Goal: Information Seeking & Learning: Learn about a topic

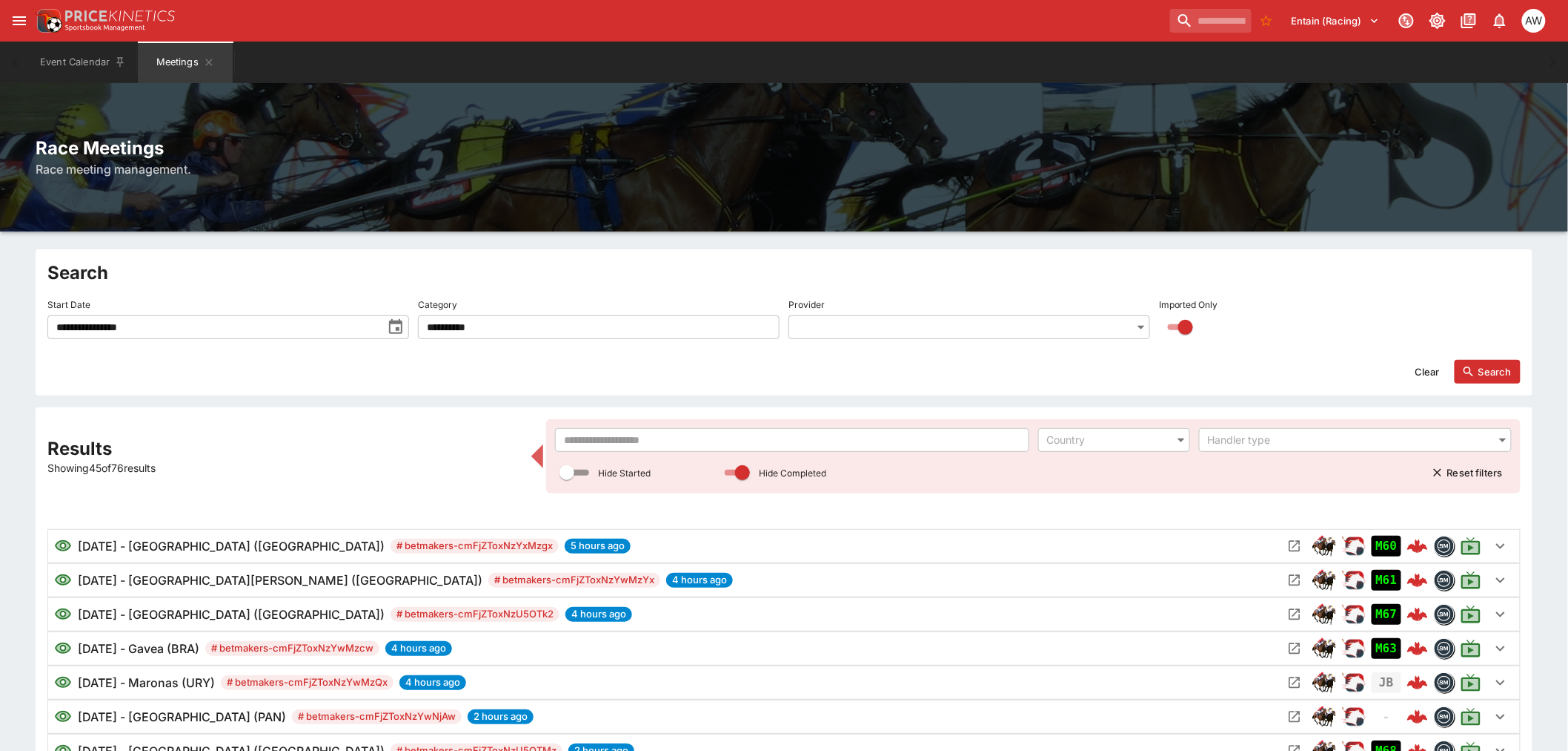
click at [706, 445] on input "text" at bounding box center [791, 440] width 473 height 23
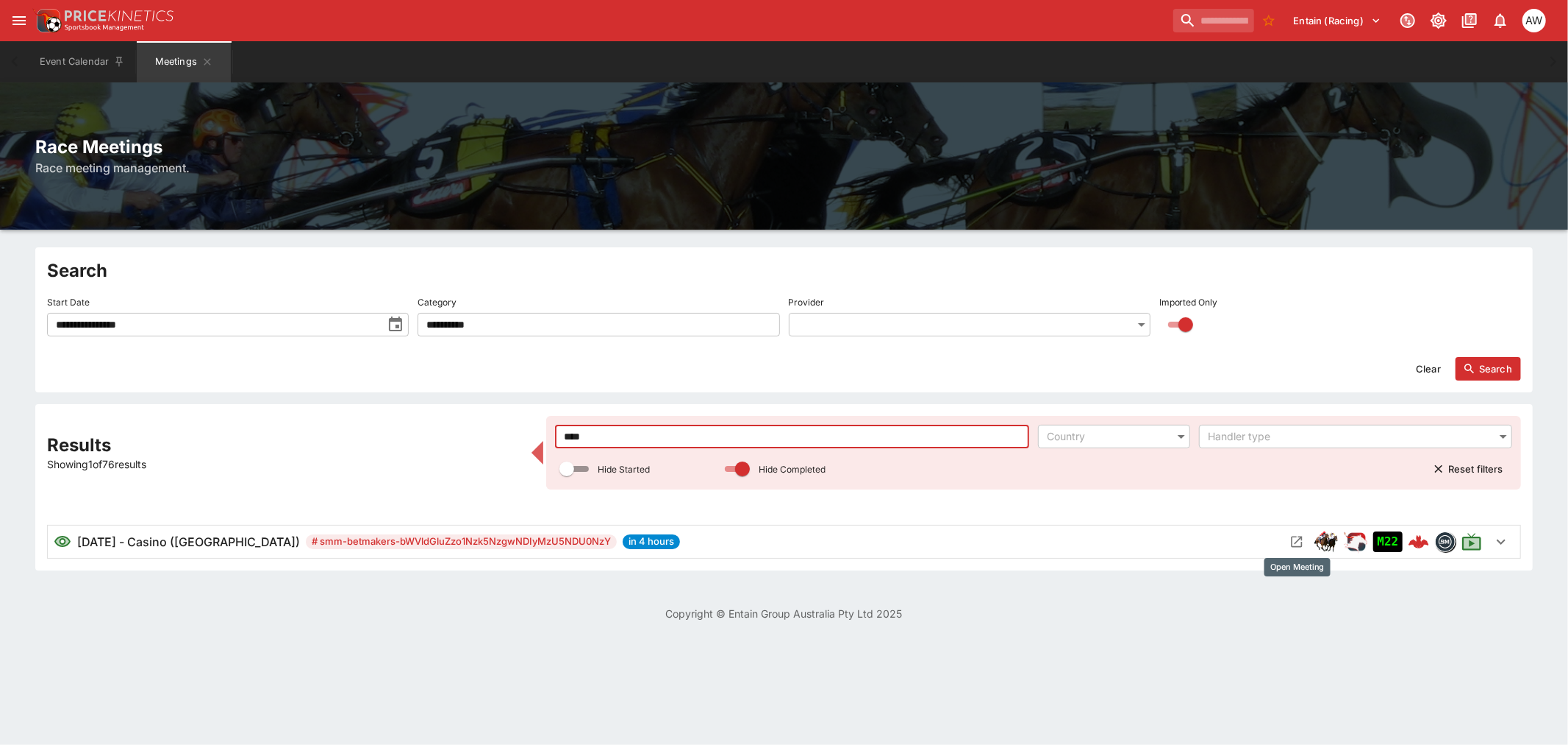
type input "****"
click at [1297, 548] on icon "Open Meeting" at bounding box center [1297, 541] width 14 height 14
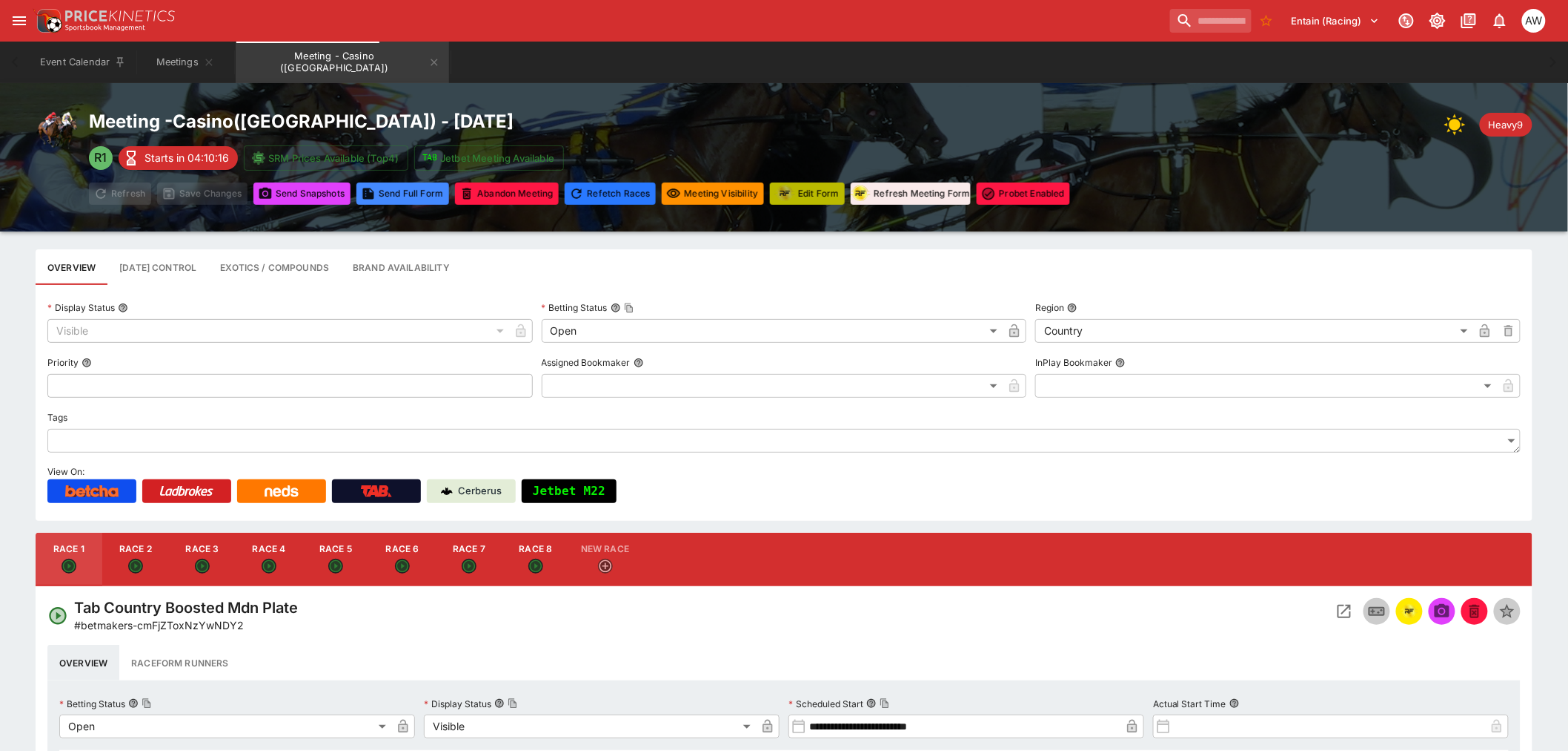
click at [799, 193] on button "Edit Form" at bounding box center [807, 193] width 75 height 22
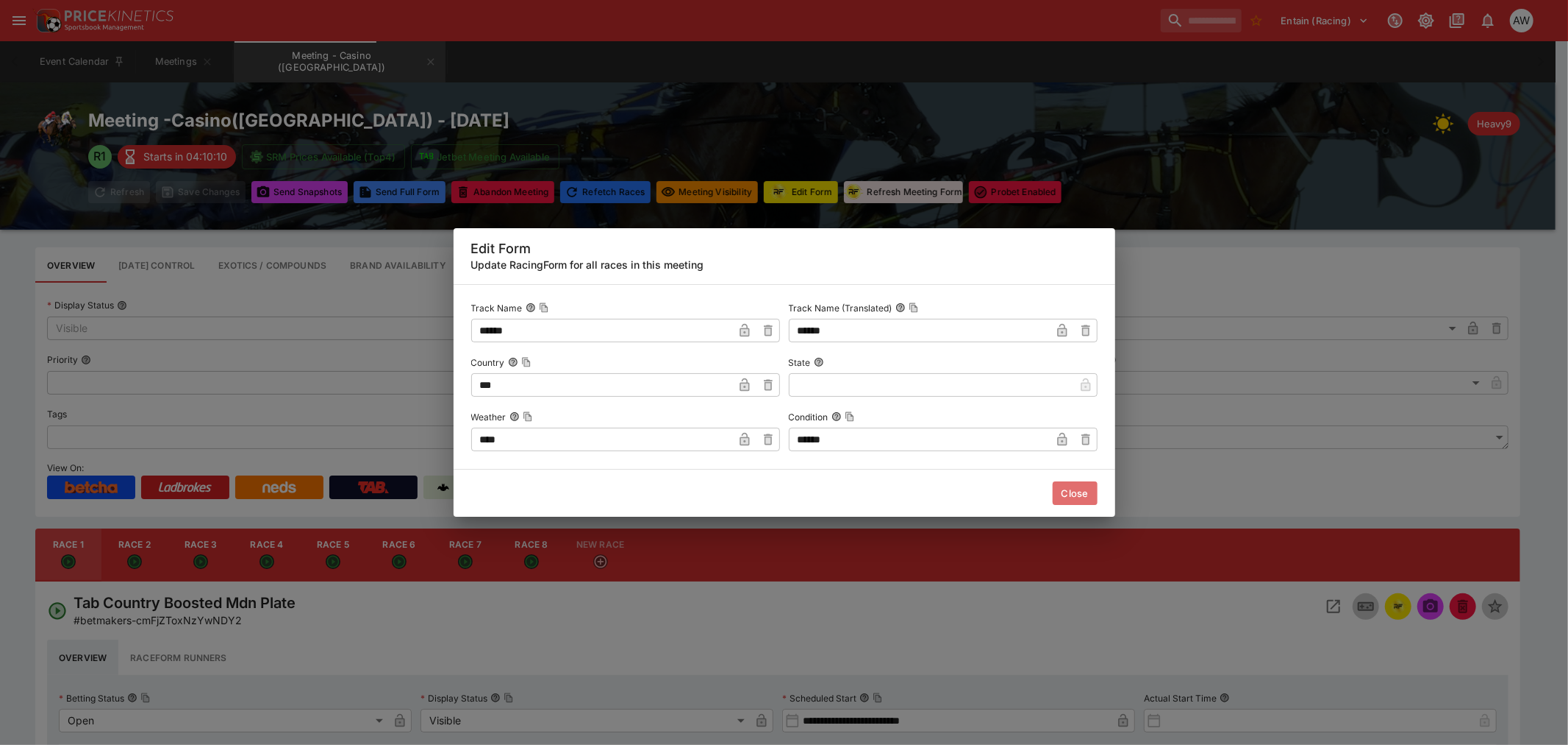
click at [1078, 487] on button "Close" at bounding box center [1075, 493] width 45 height 23
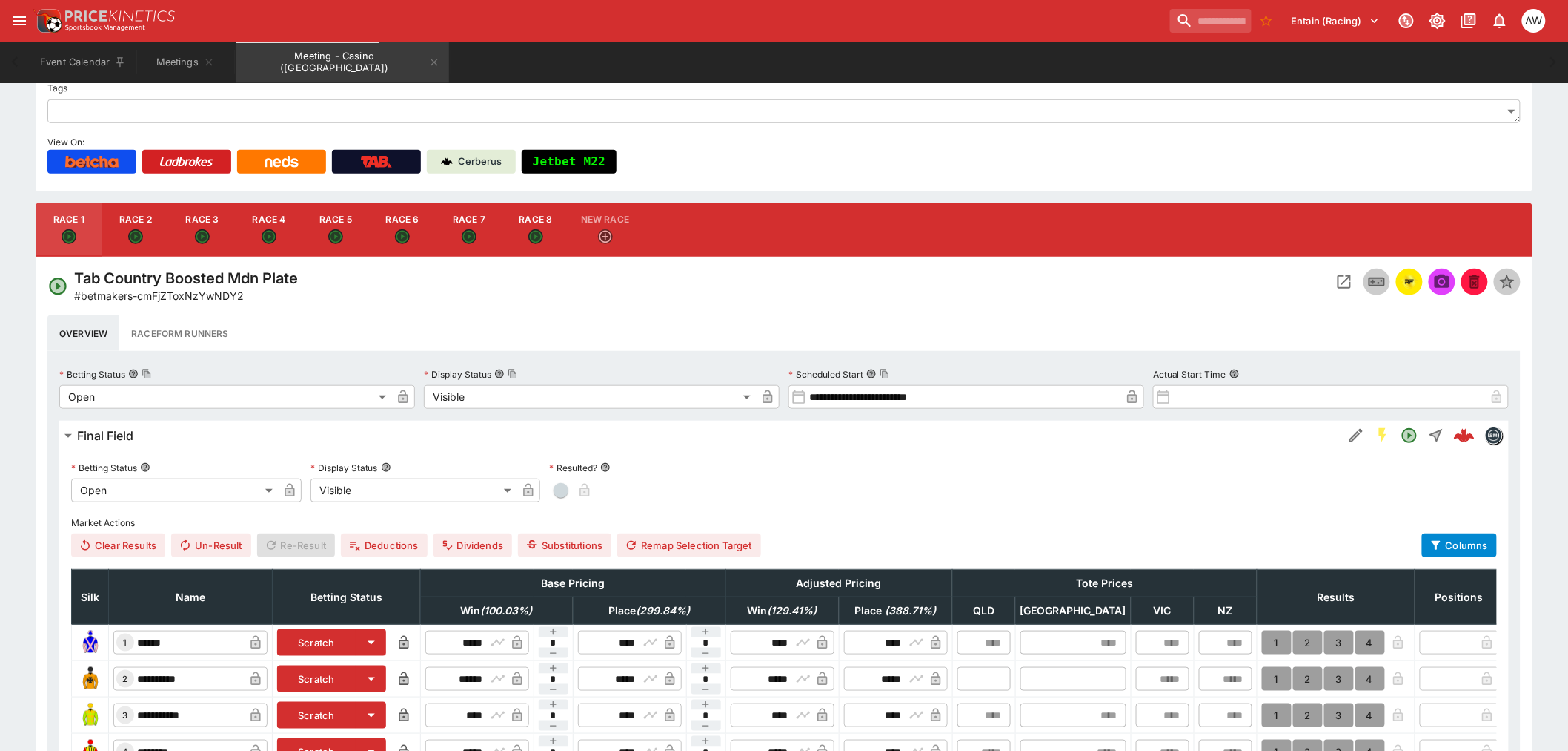
scroll to position [82, 0]
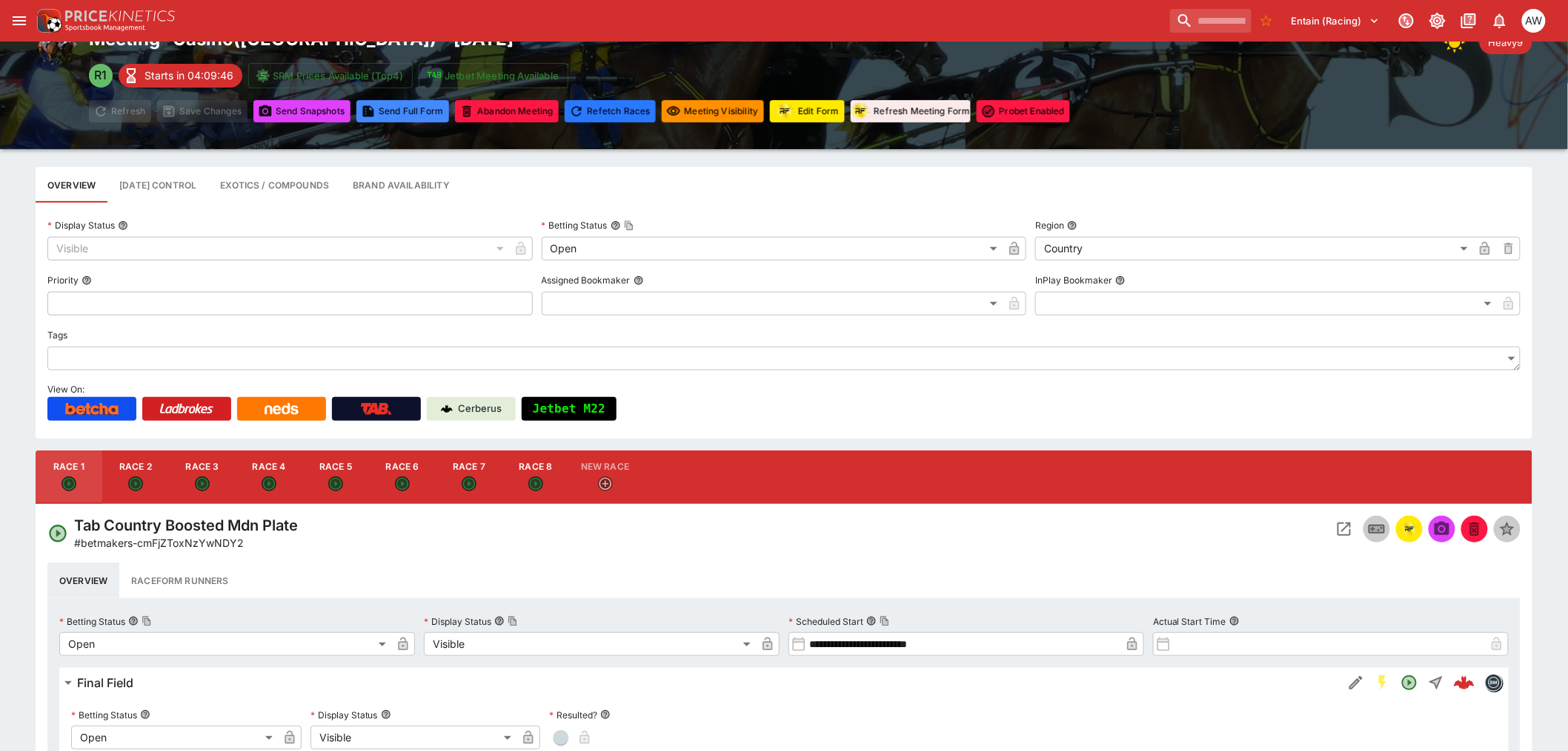
click at [1342, 533] on icon "Open Event" at bounding box center [1344, 529] width 17 height 17
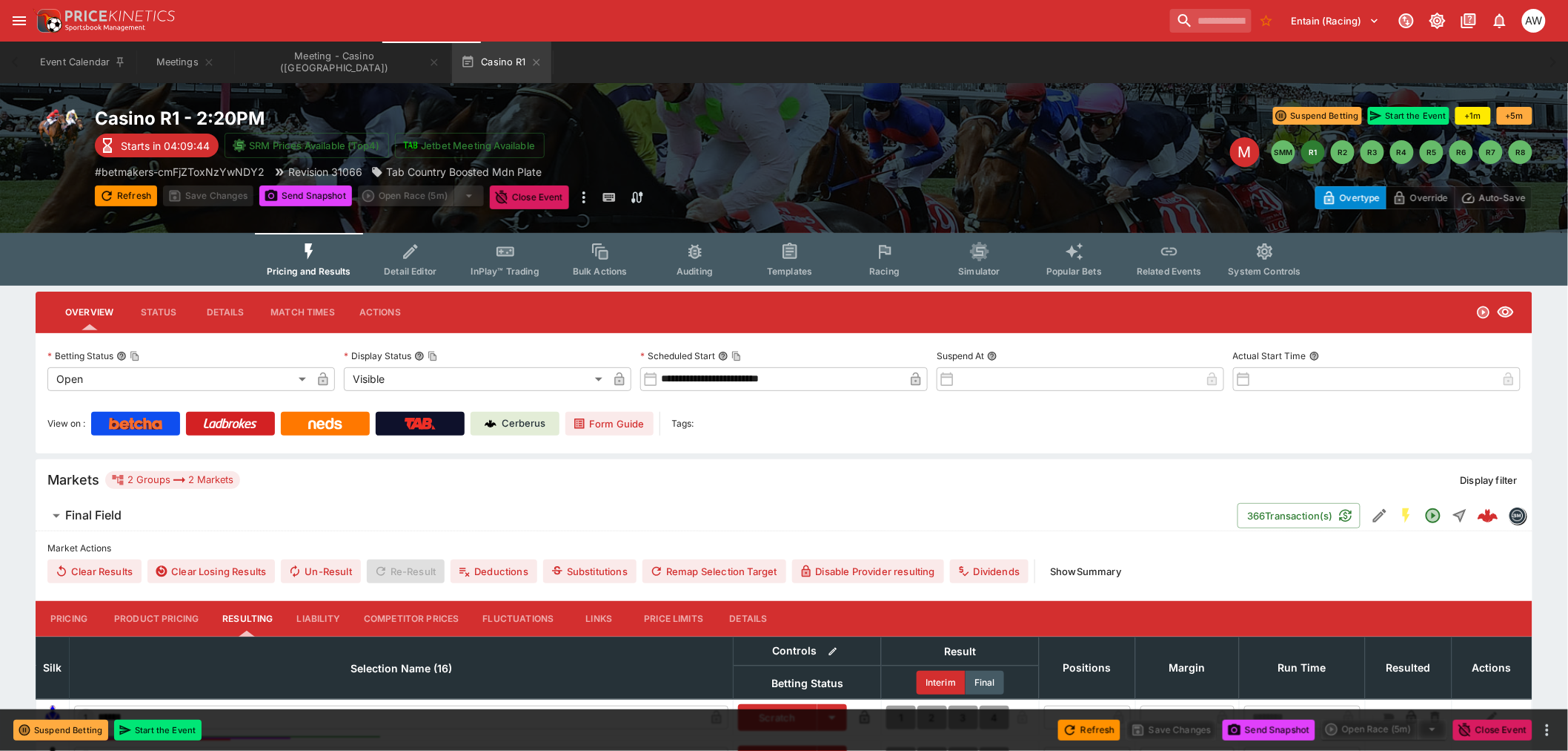
click at [880, 248] on icon "Event type filters" at bounding box center [885, 251] width 12 height 14
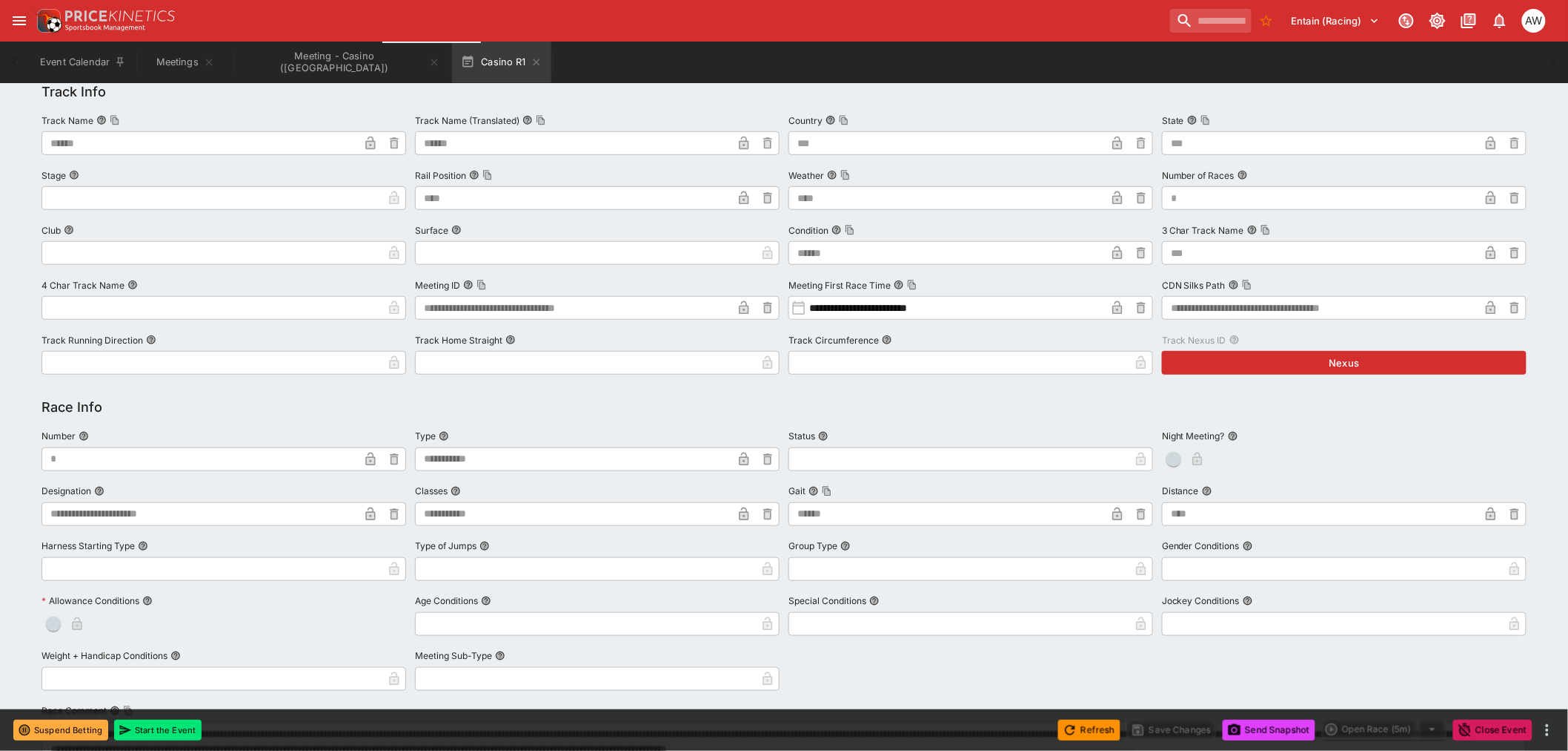
scroll to position [82, 0]
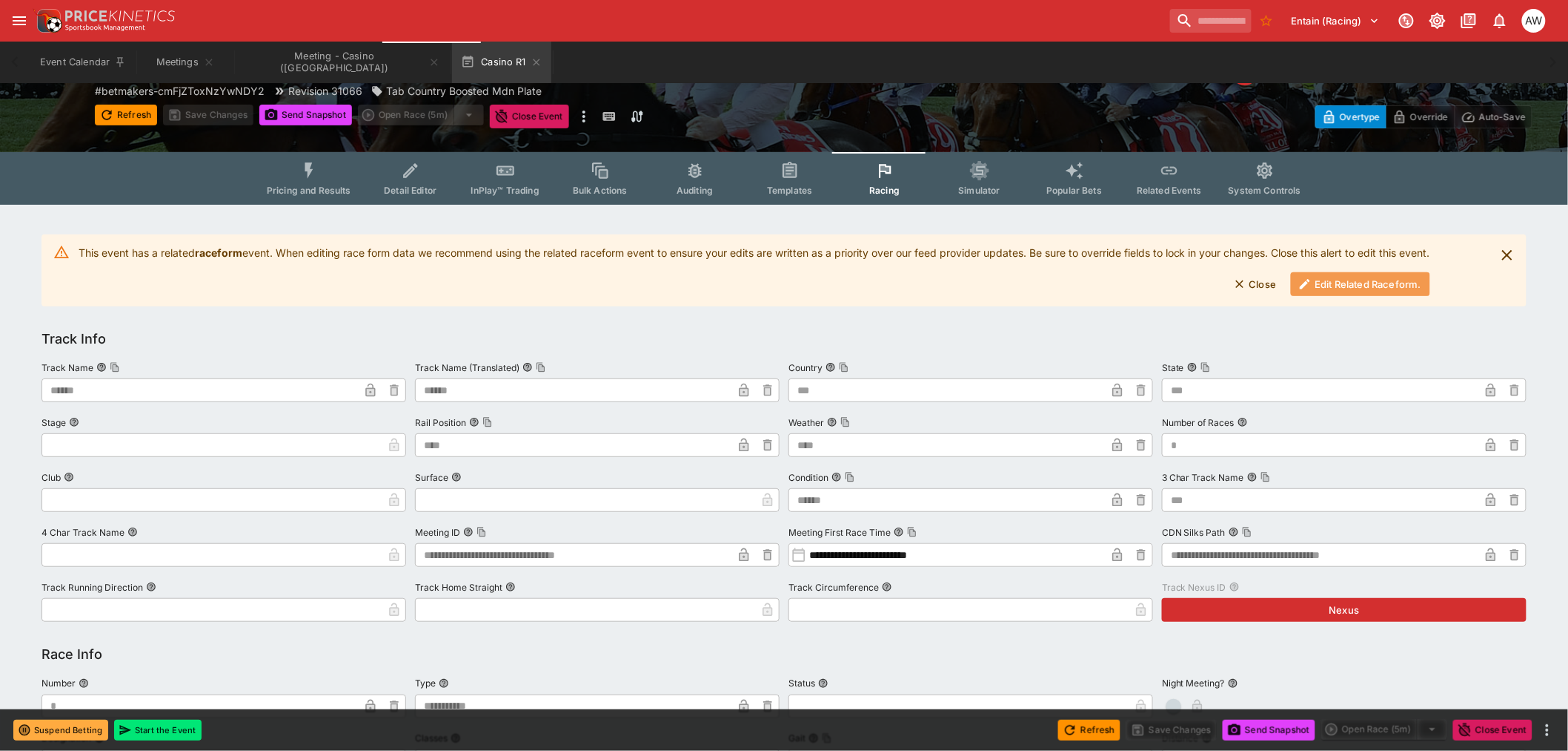
click at [1398, 282] on button "Edit Related Raceform." at bounding box center [1360, 284] width 140 height 23
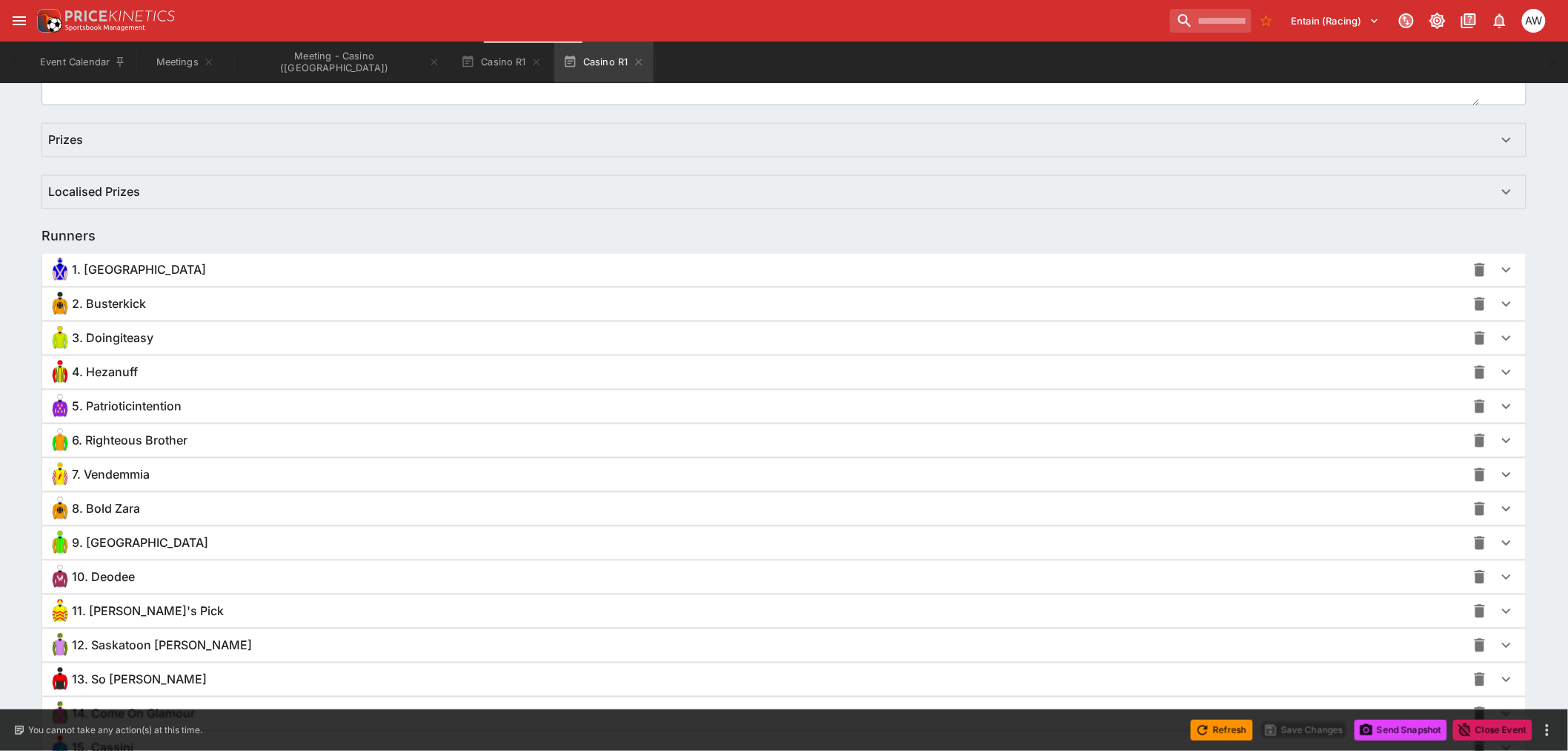
scroll to position [1055, 0]
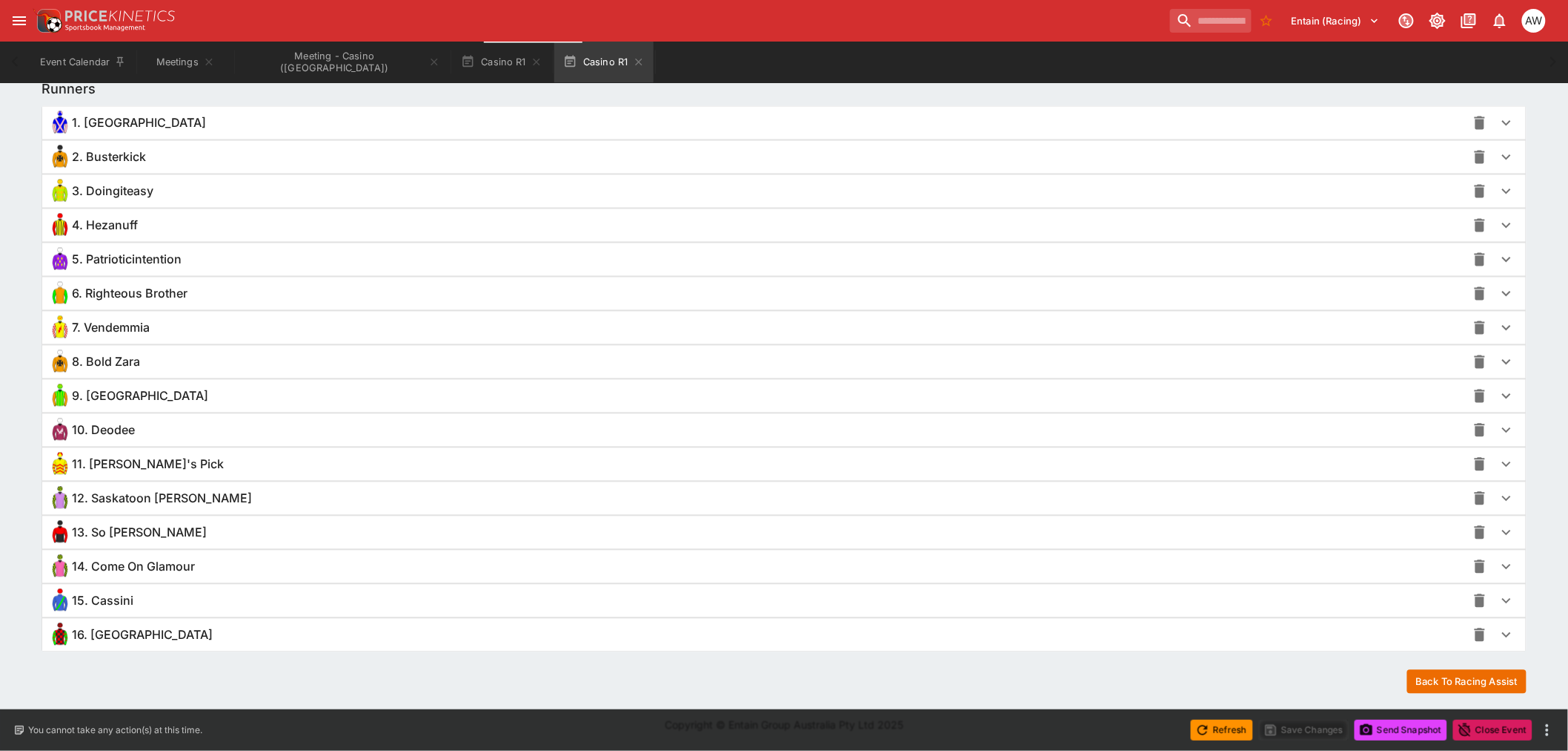
click at [188, 472] on div "11. [PERSON_NAME]'s Pick" at bounding box center [757, 464] width 1419 height 23
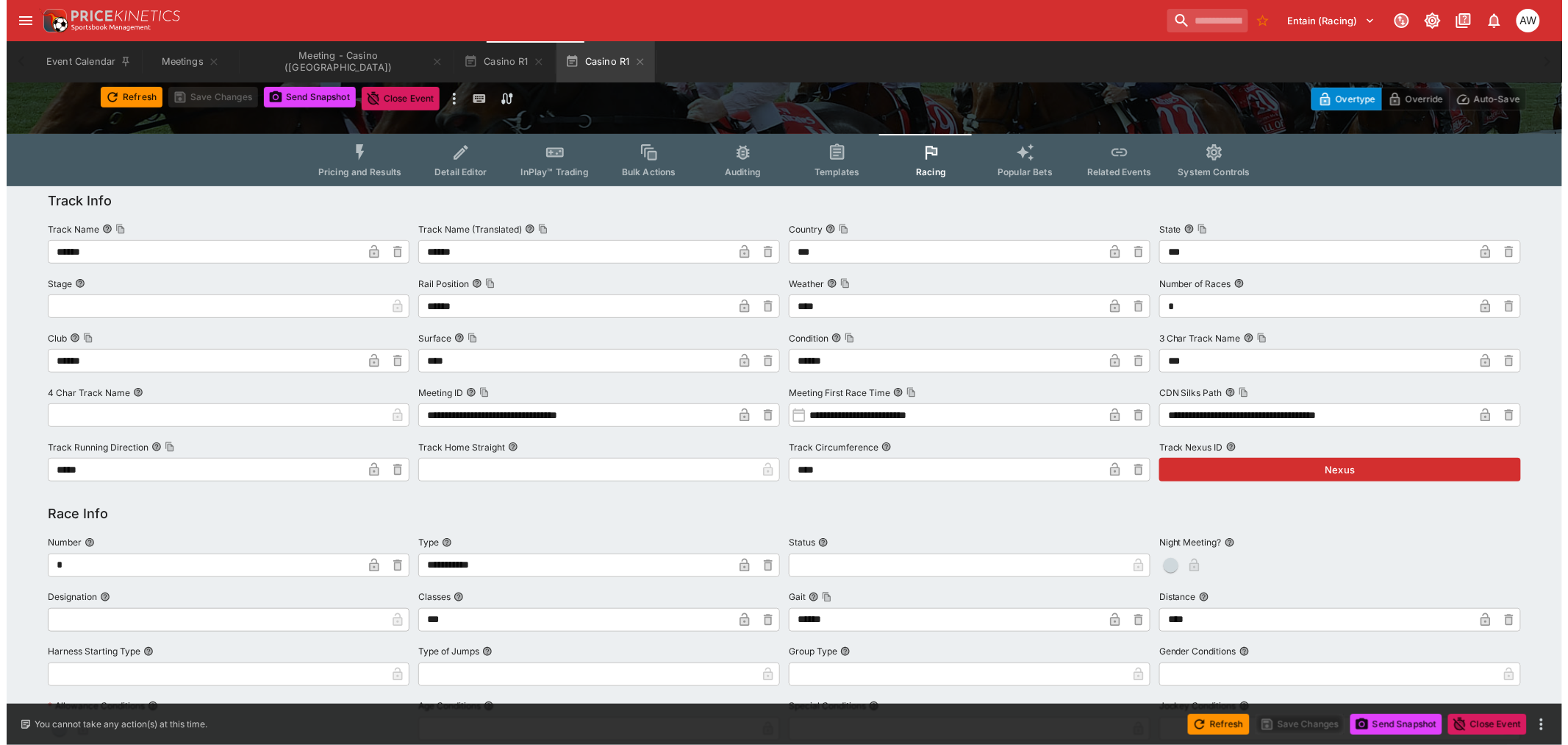
scroll to position [0, 0]
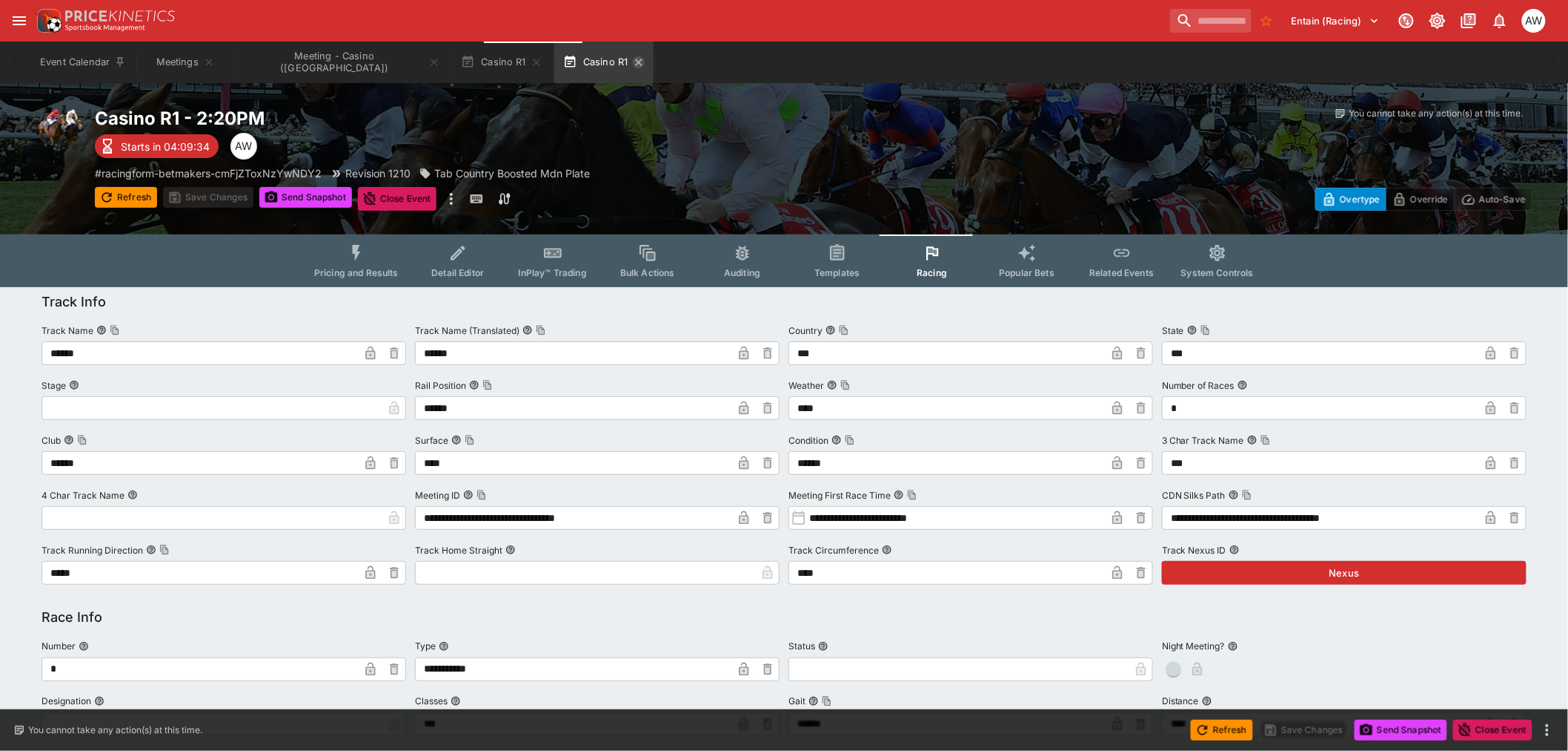
click at [635, 61] on icon "button" at bounding box center [638, 61] width 7 height 7
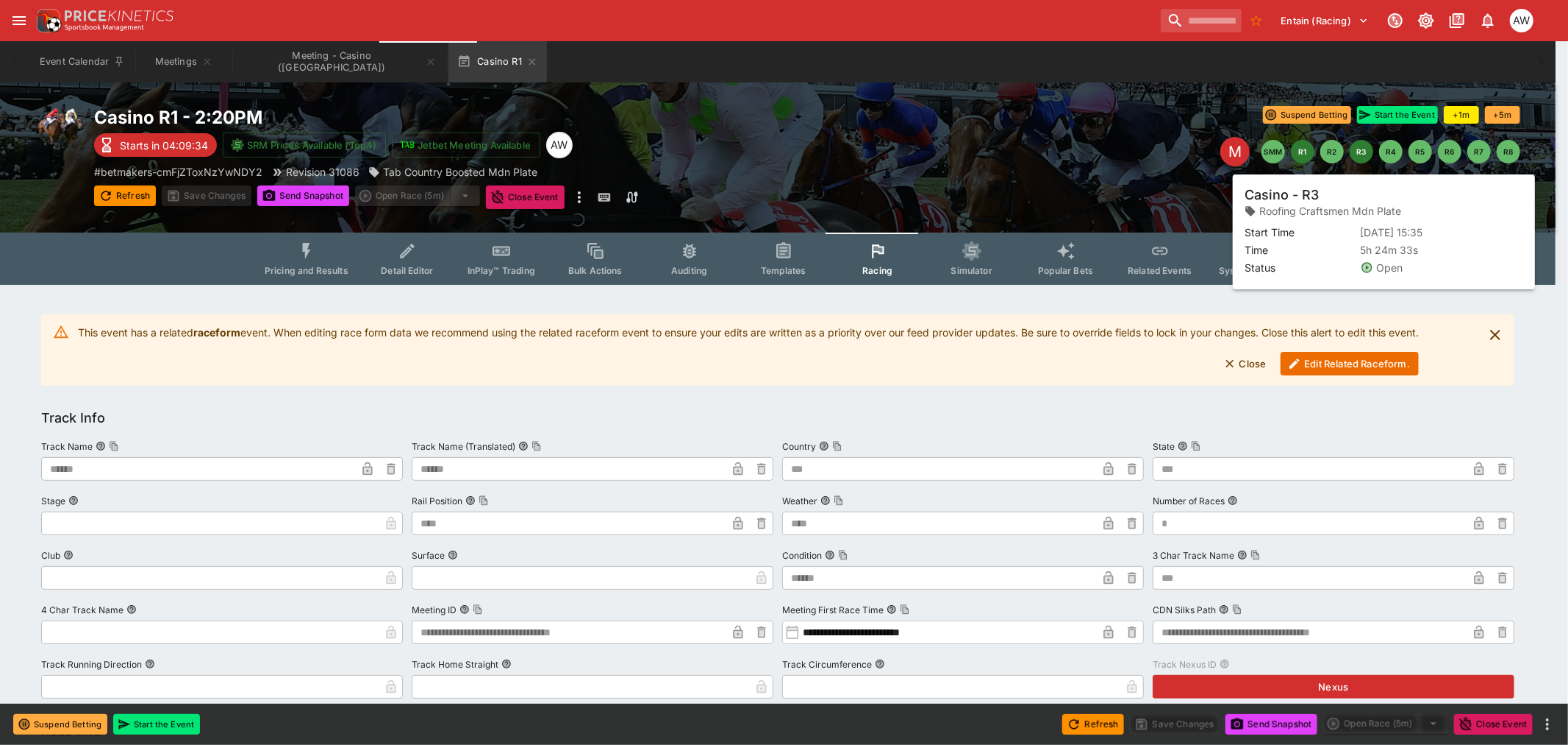
click at [1355, 149] on button "R3" at bounding box center [1361, 151] width 23 height 23
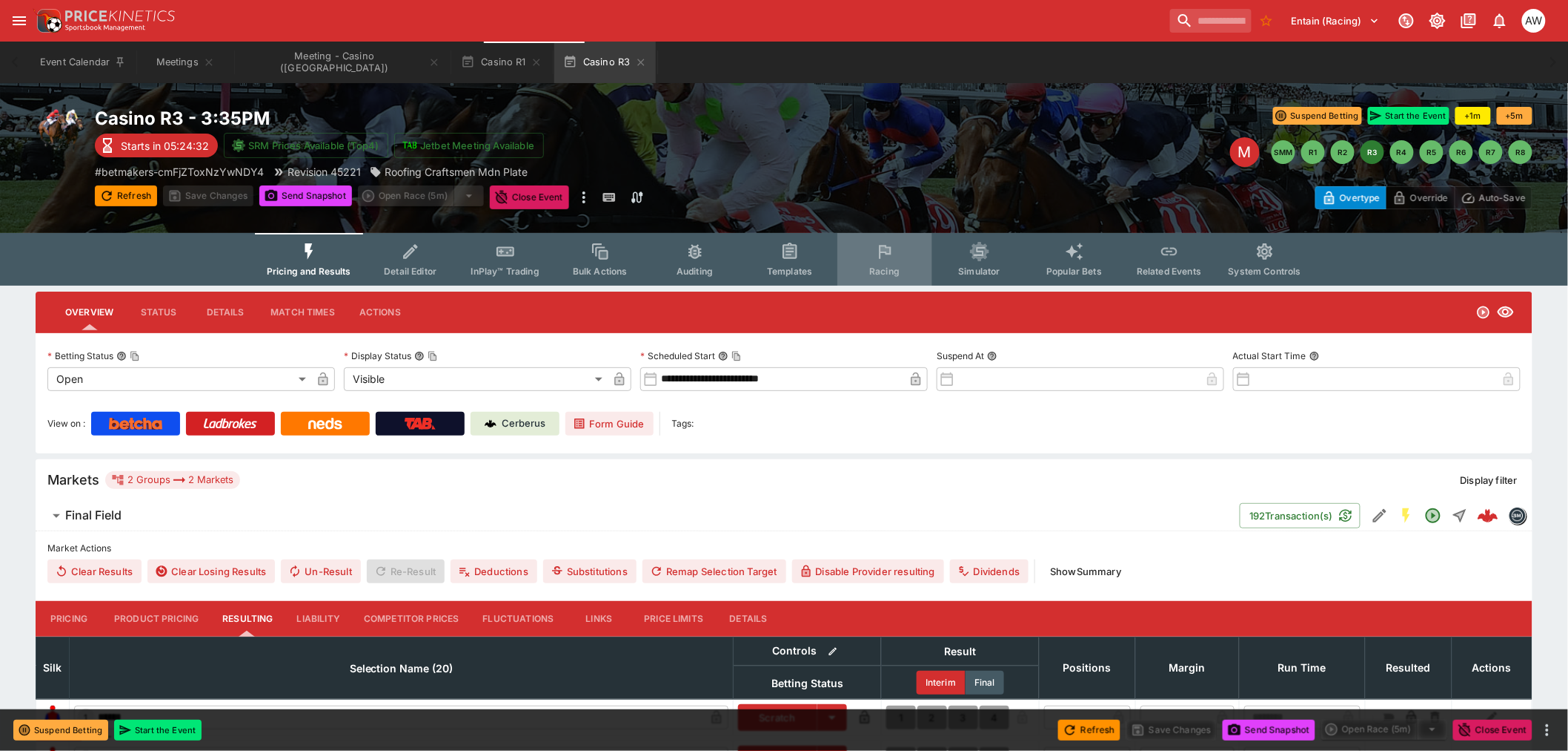
click at [898, 263] on button "Racing" at bounding box center [885, 259] width 95 height 52
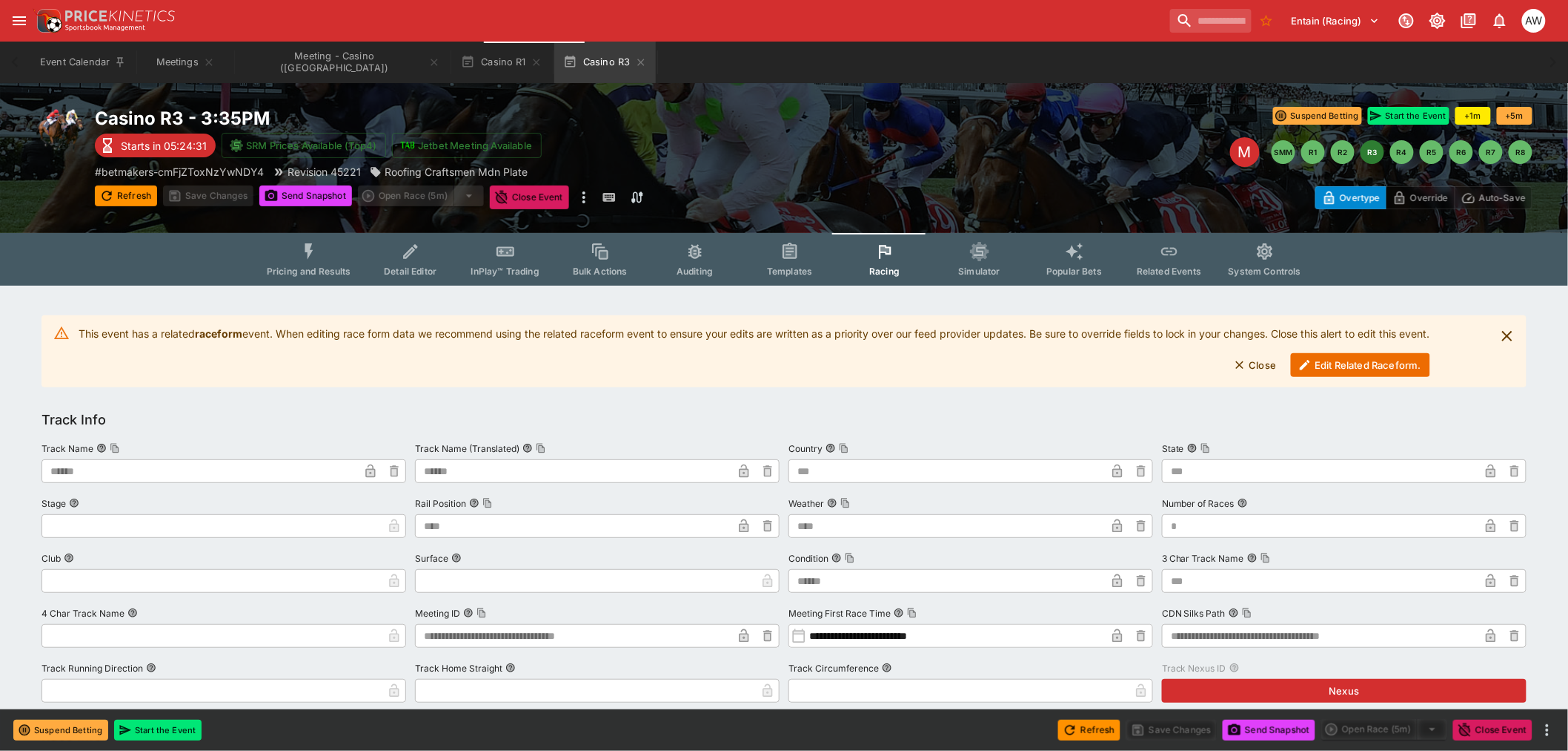
click at [1328, 362] on button "Edit Related Raceform." at bounding box center [1360, 365] width 140 height 23
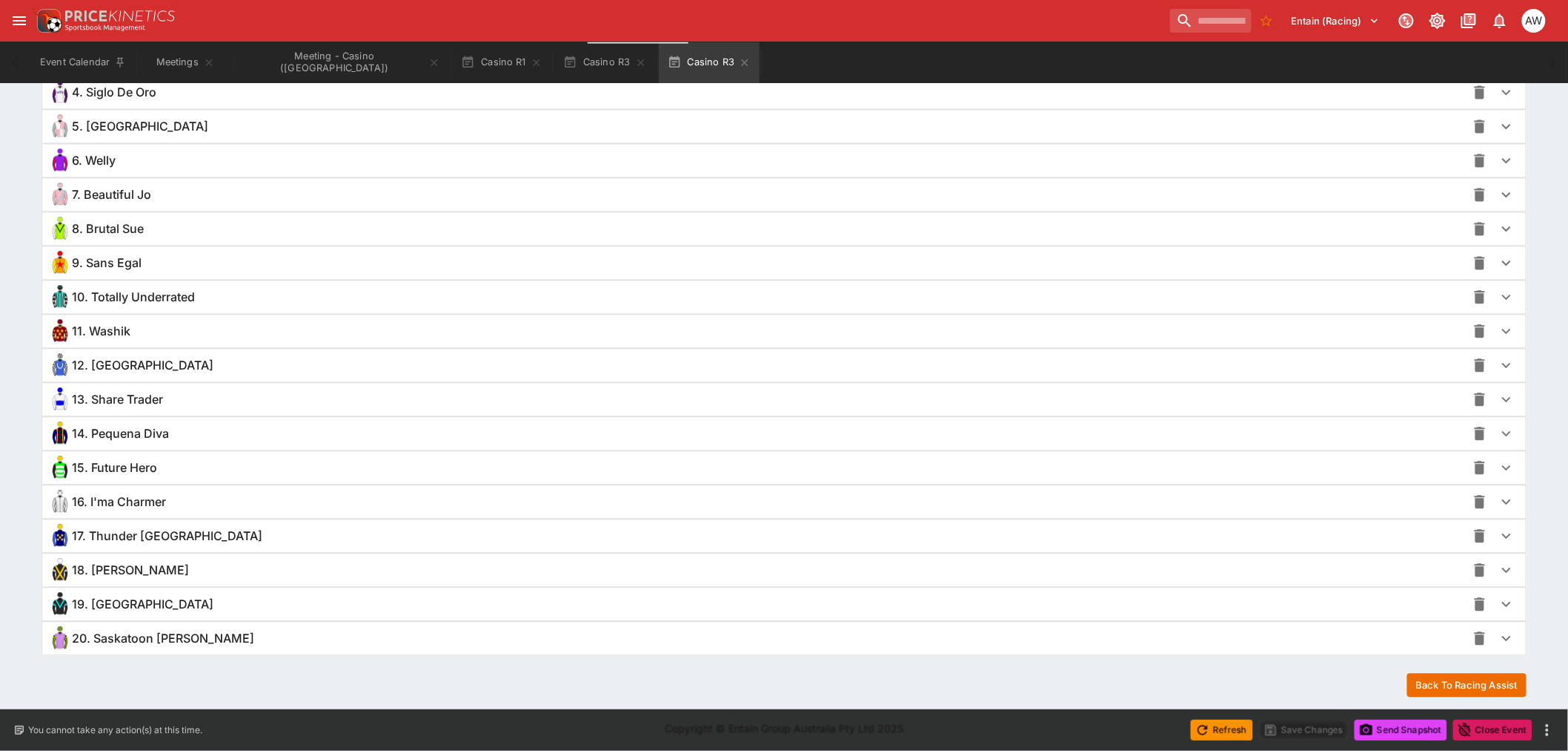
scroll to position [1192, 0]
click at [135, 477] on div "15. Future Hero" at bounding box center [784, 465] width 1484 height 33
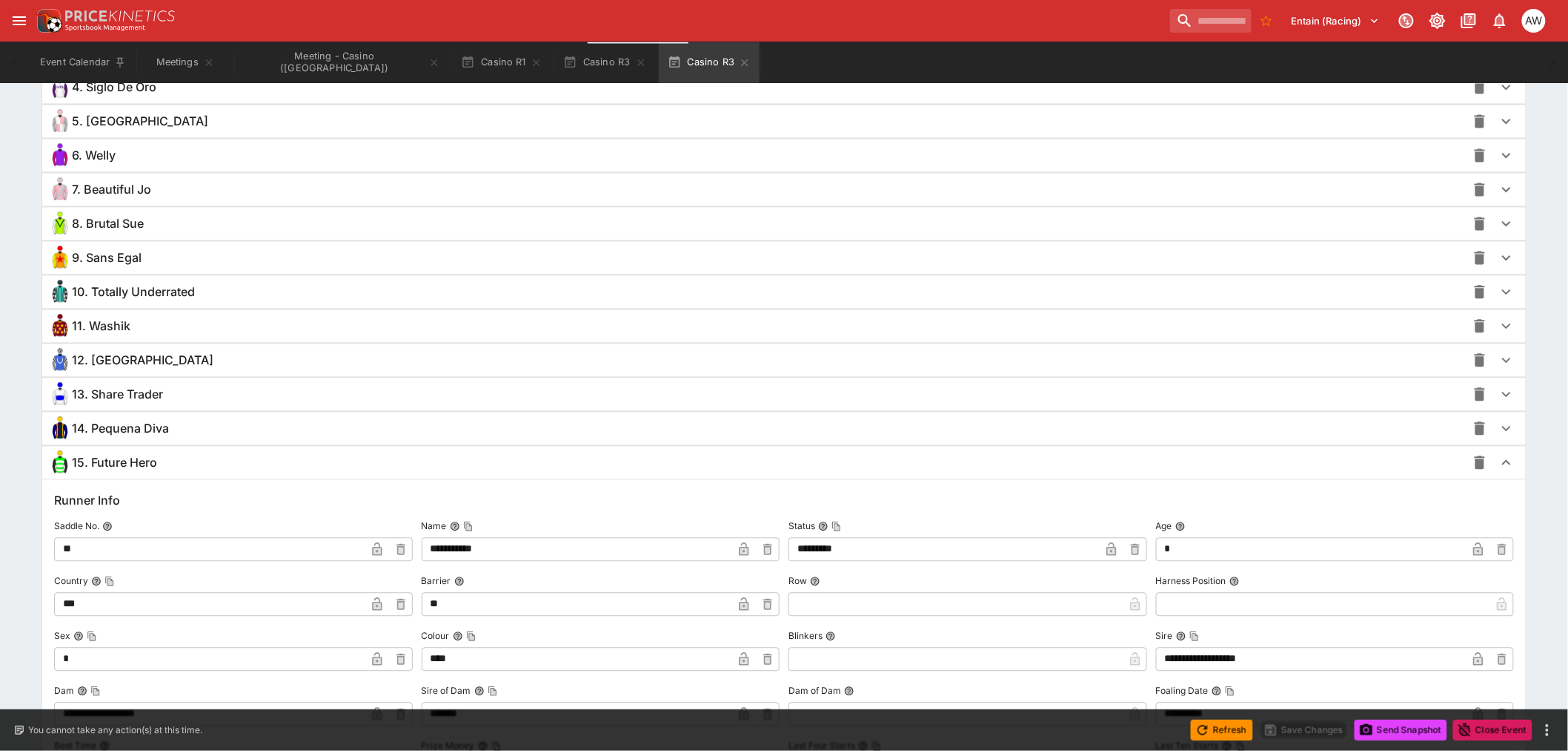
click at [144, 471] on div "15. Future Hero" at bounding box center [757, 462] width 1419 height 23
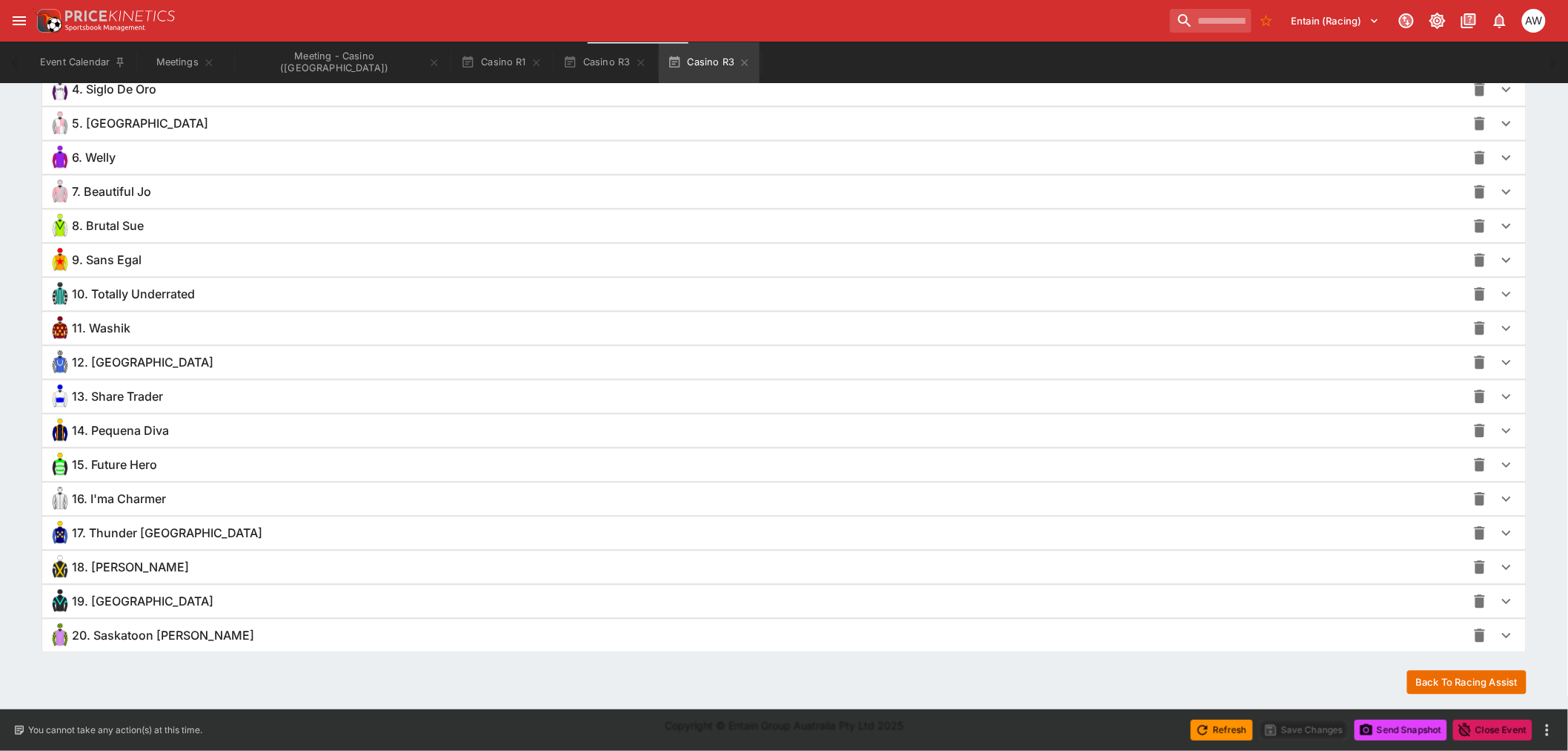
click at [124, 499] on span "16. I'ma Charmer" at bounding box center [118, 499] width 94 height 16
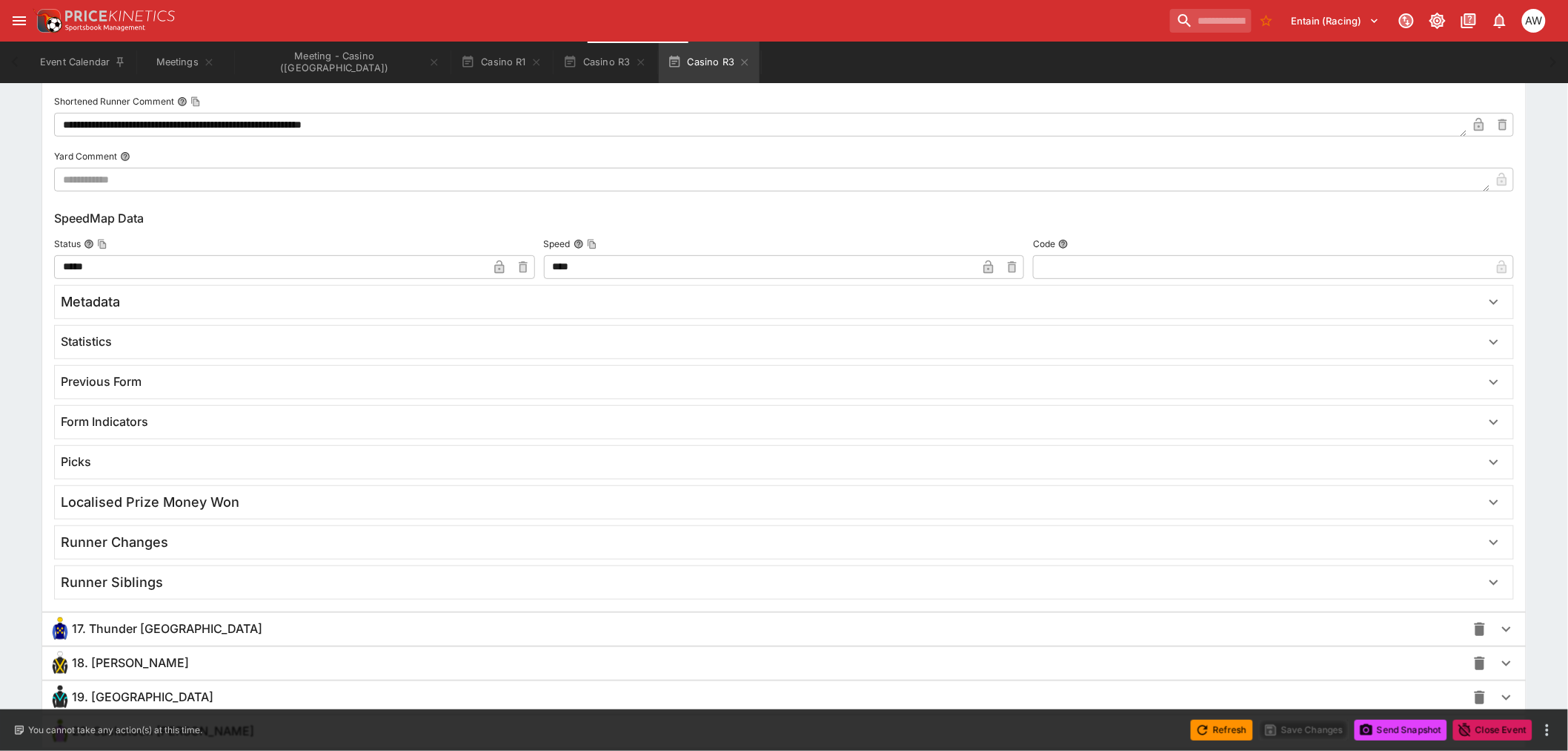
scroll to position [2566, 0]
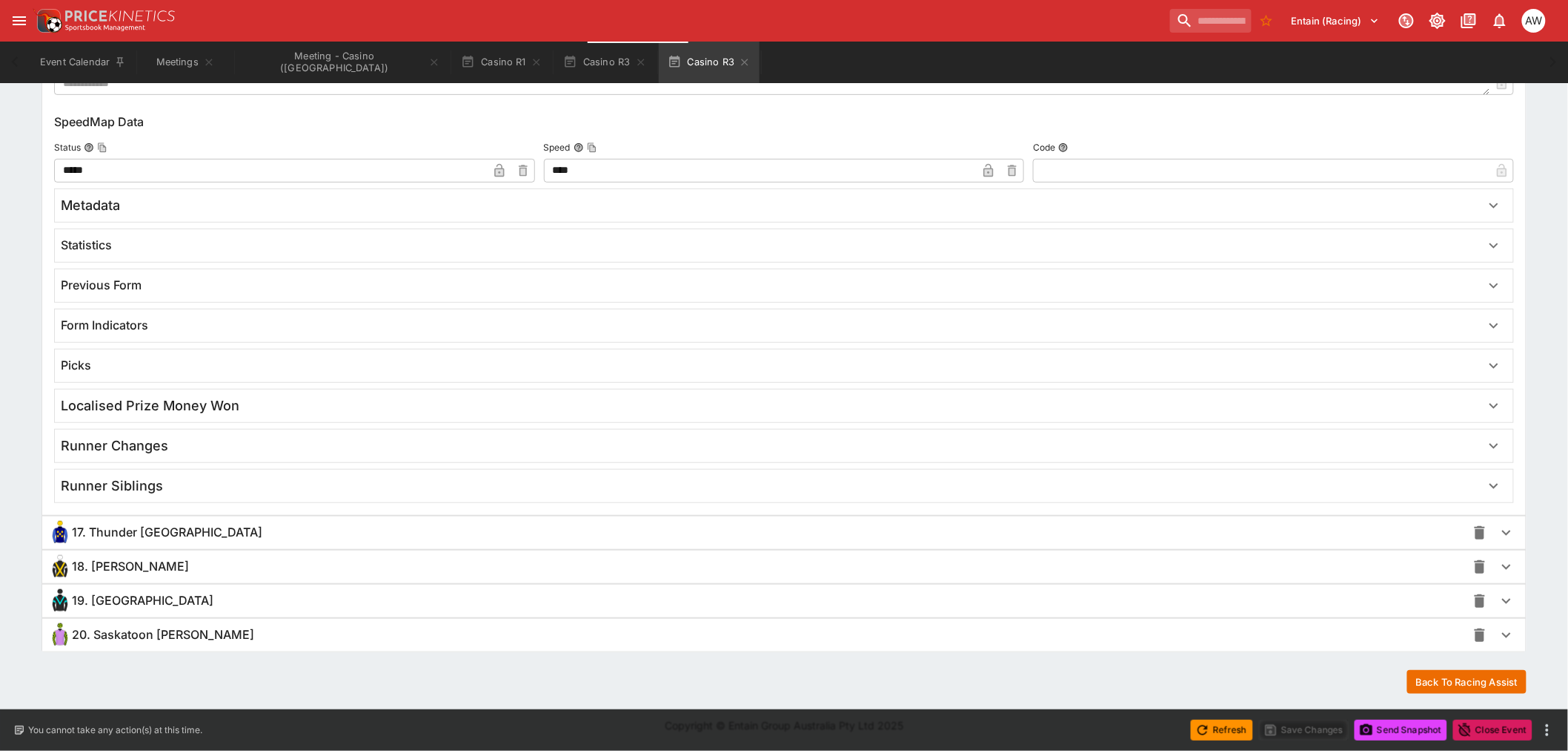
click at [199, 565] on div "18. [PERSON_NAME]" at bounding box center [757, 567] width 1419 height 23
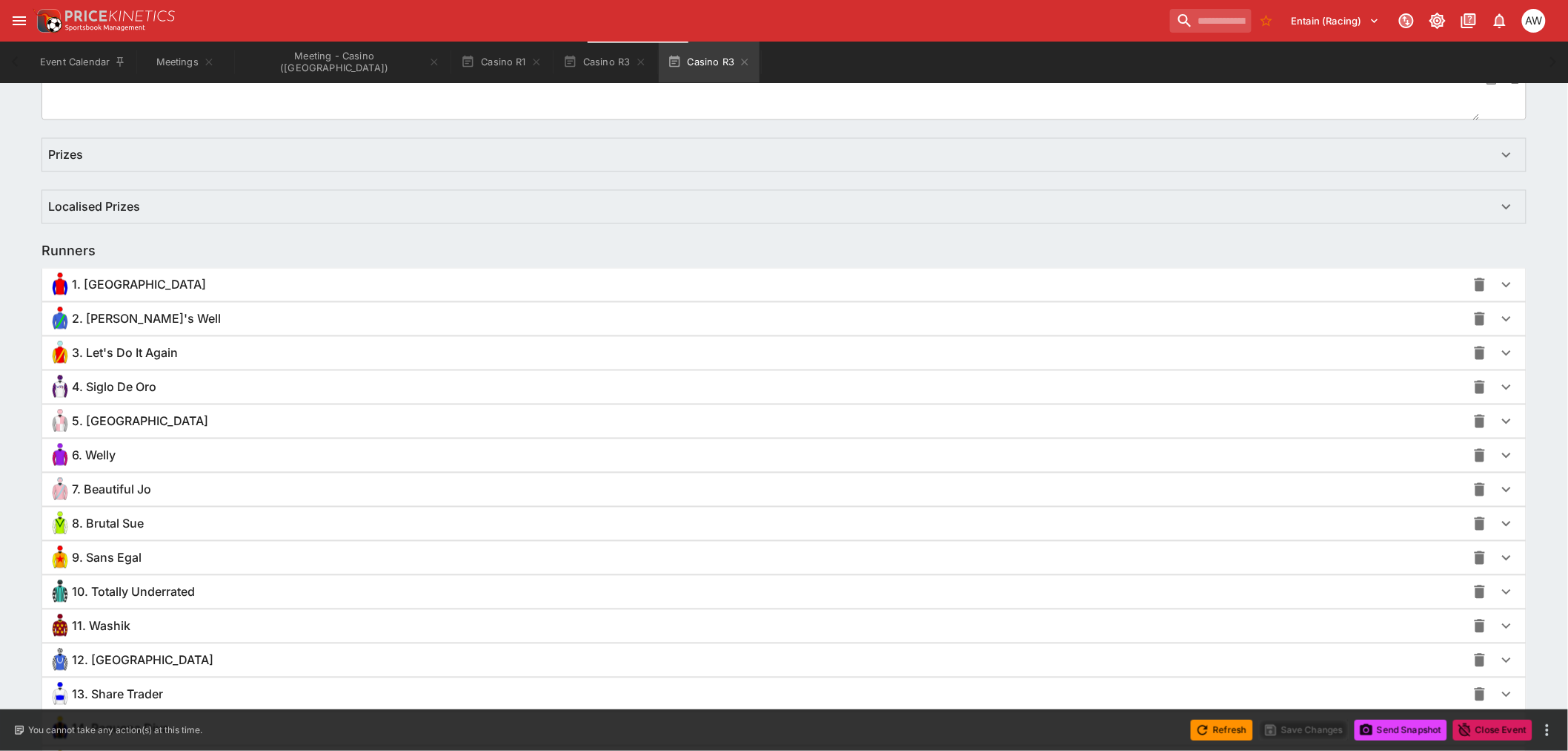
scroll to position [670, 0]
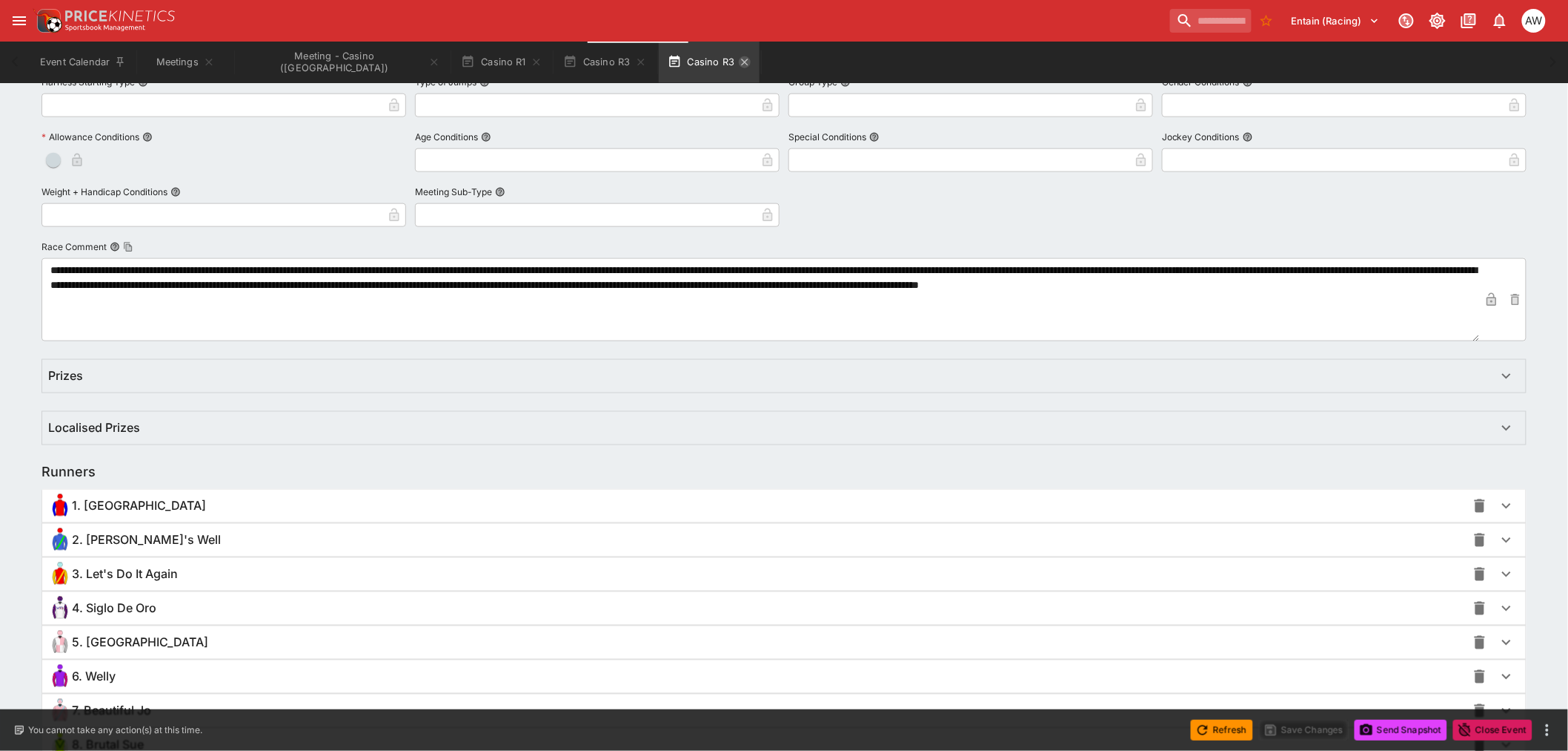
click at [739, 58] on icon "button" at bounding box center [745, 62] width 12 height 12
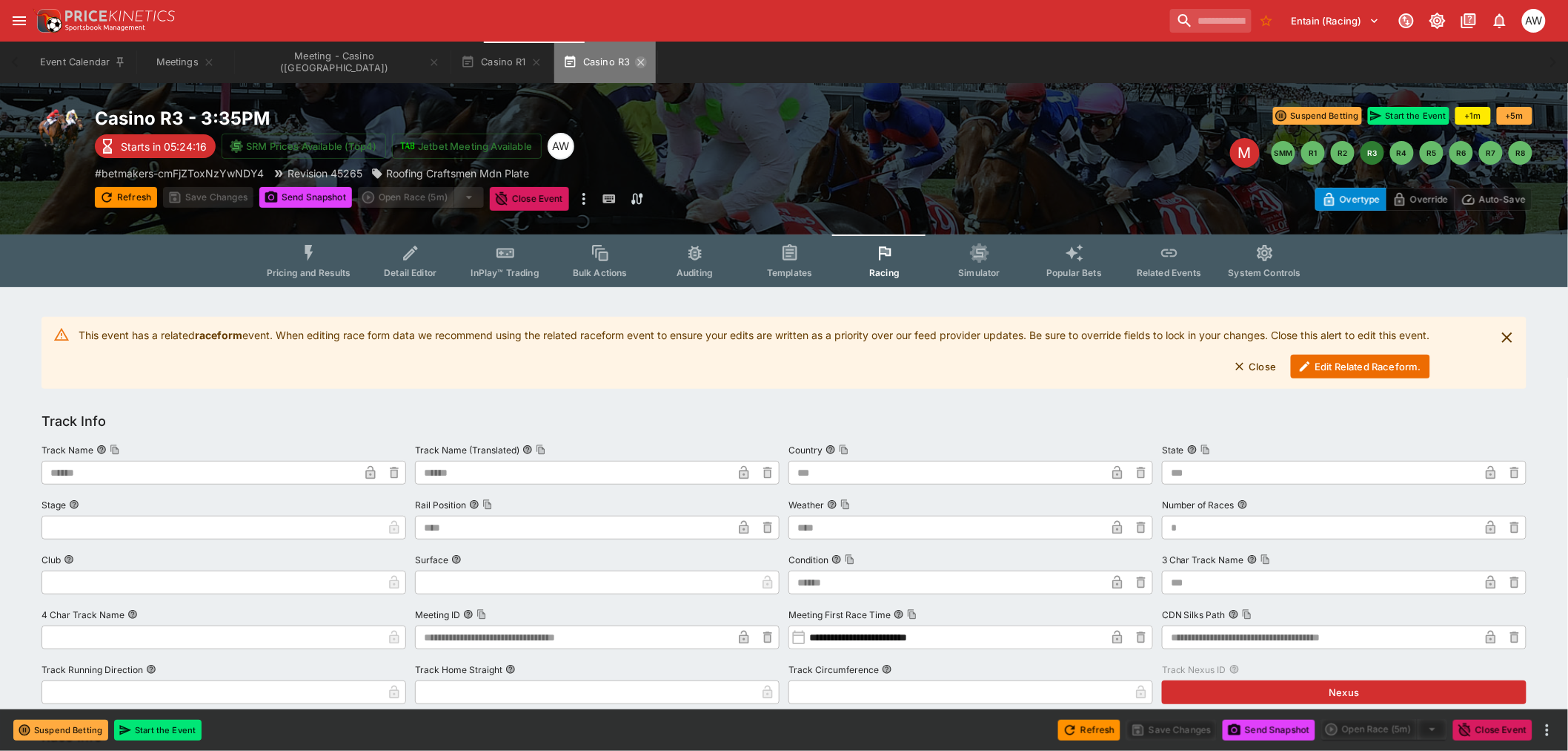
click at [635, 58] on icon "button" at bounding box center [641, 62] width 12 height 12
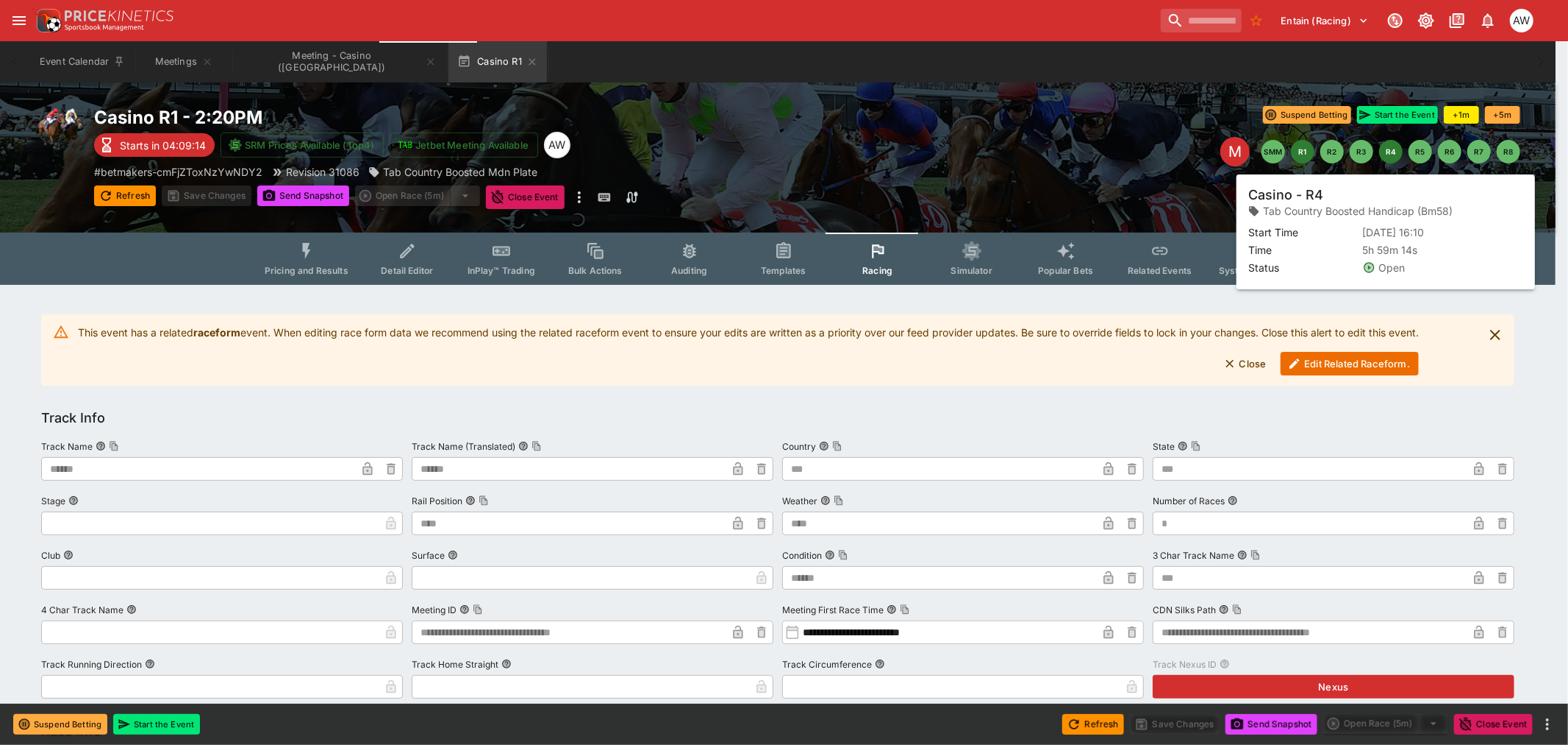
click at [1396, 149] on button "R4" at bounding box center [1391, 151] width 23 height 23
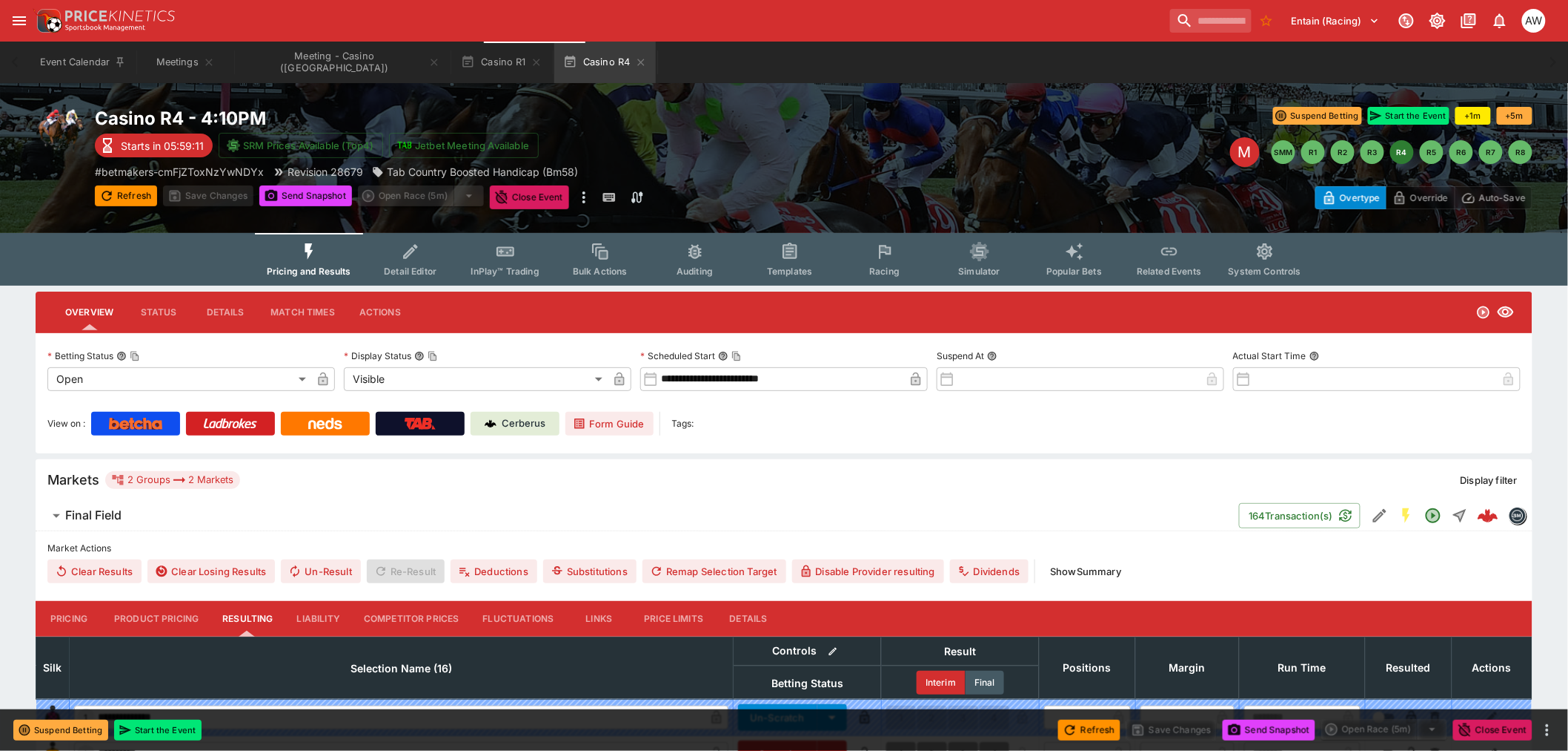
click at [898, 253] on button "Racing" at bounding box center [885, 259] width 95 height 52
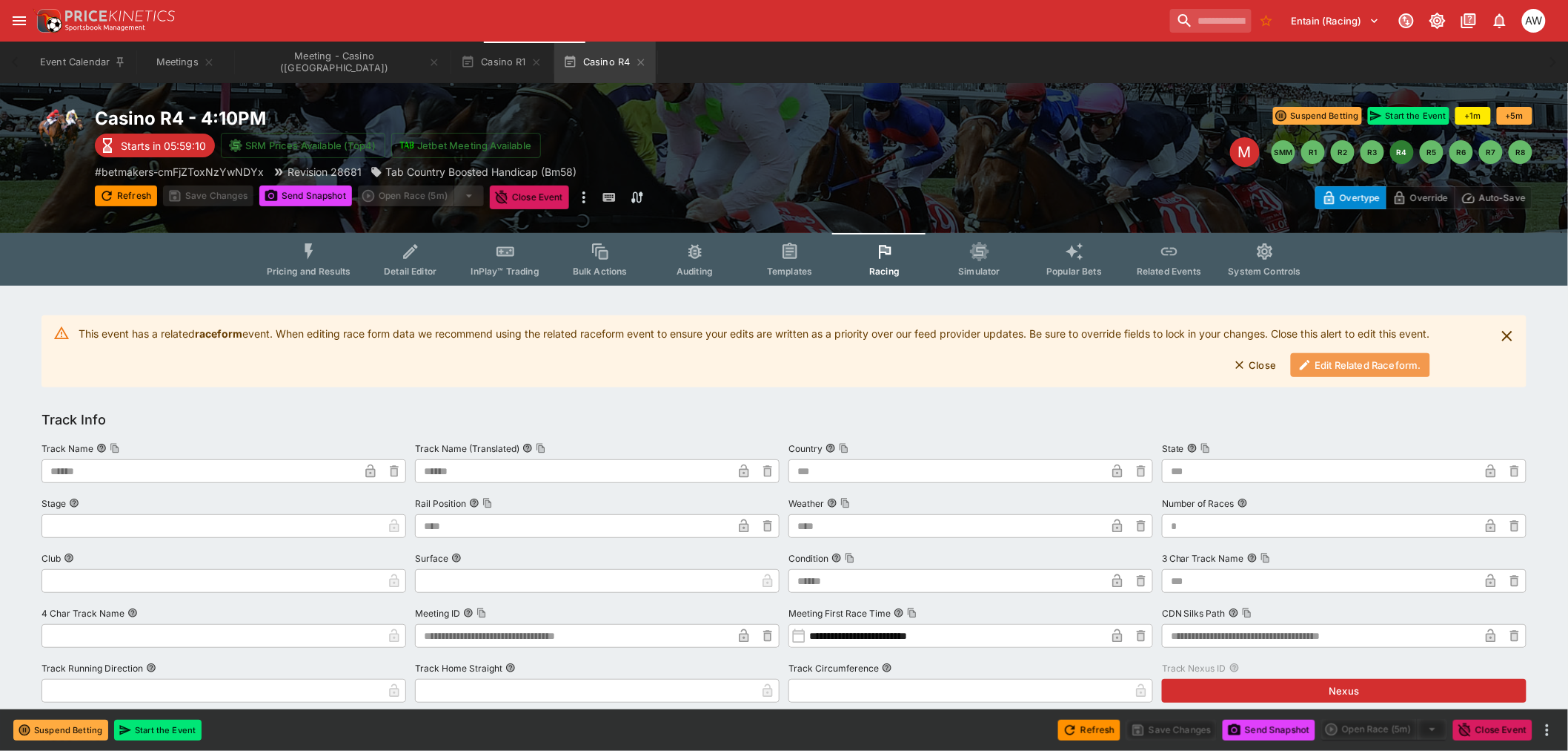
click at [1360, 372] on button "Edit Related Raceform." at bounding box center [1360, 365] width 140 height 23
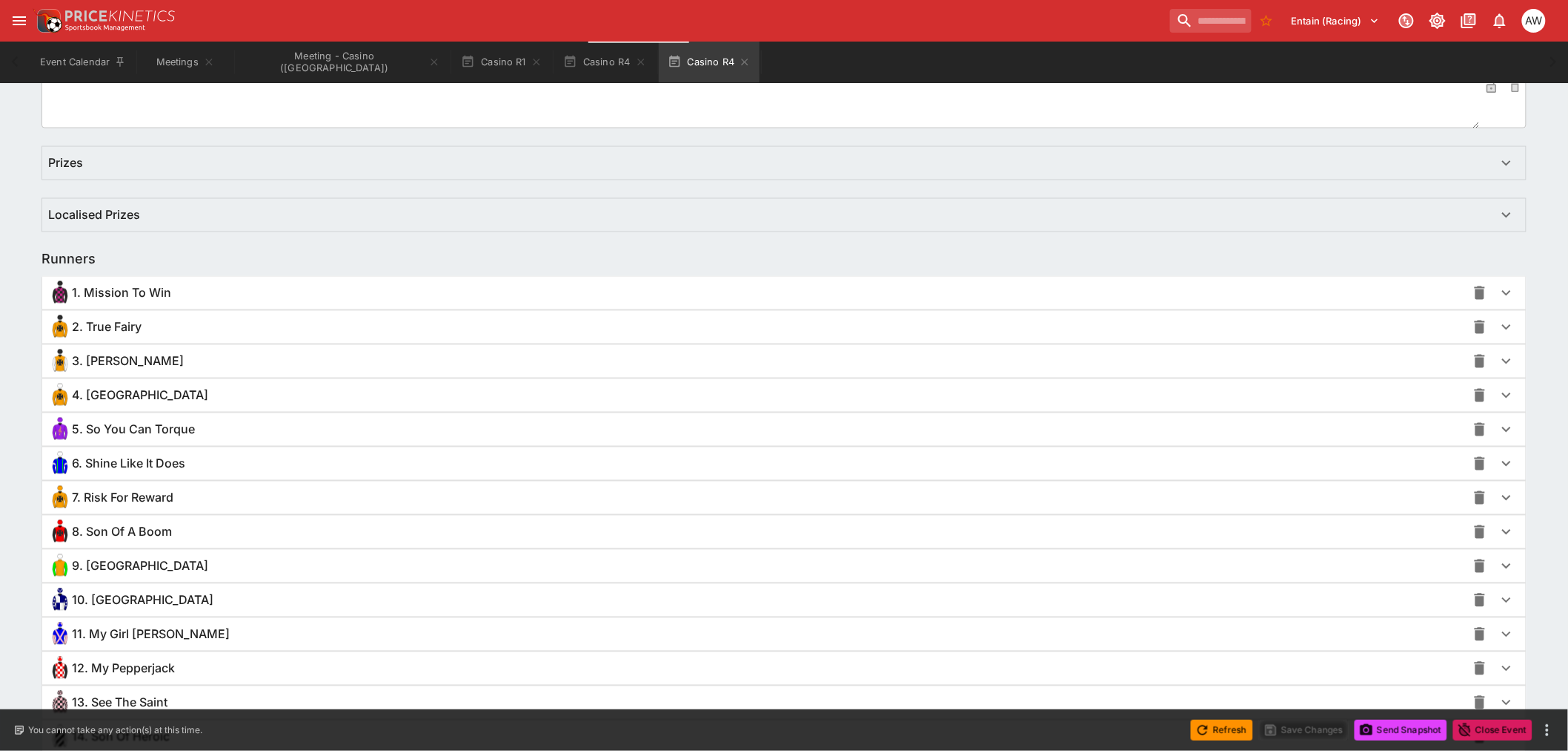
scroll to position [1056, 0]
